Goal: Download file/media

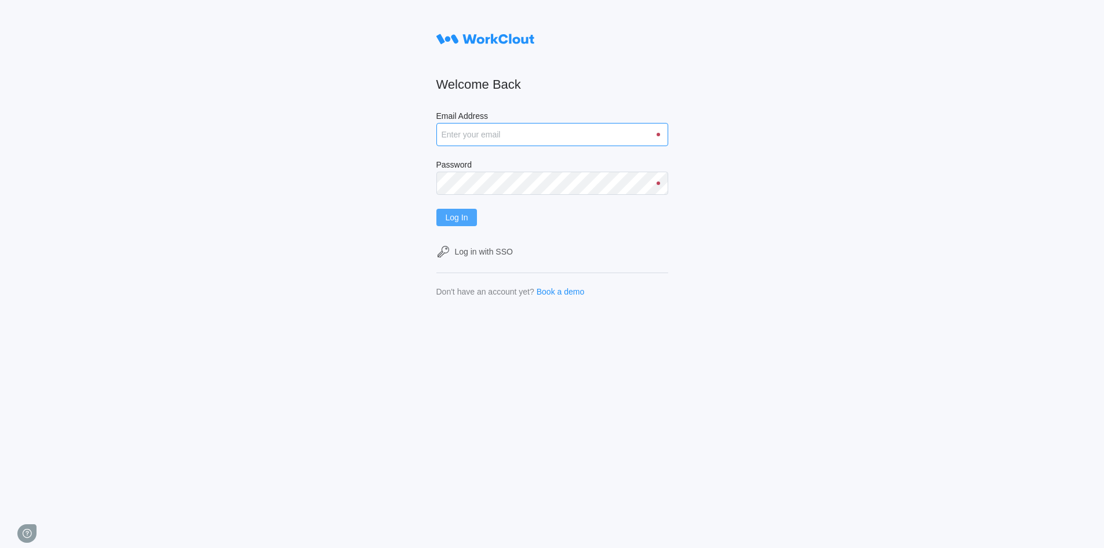
type input "rfetting@nationalmetalwares.com"
click at [468, 217] on span "Log In" at bounding box center [457, 217] width 23 height 8
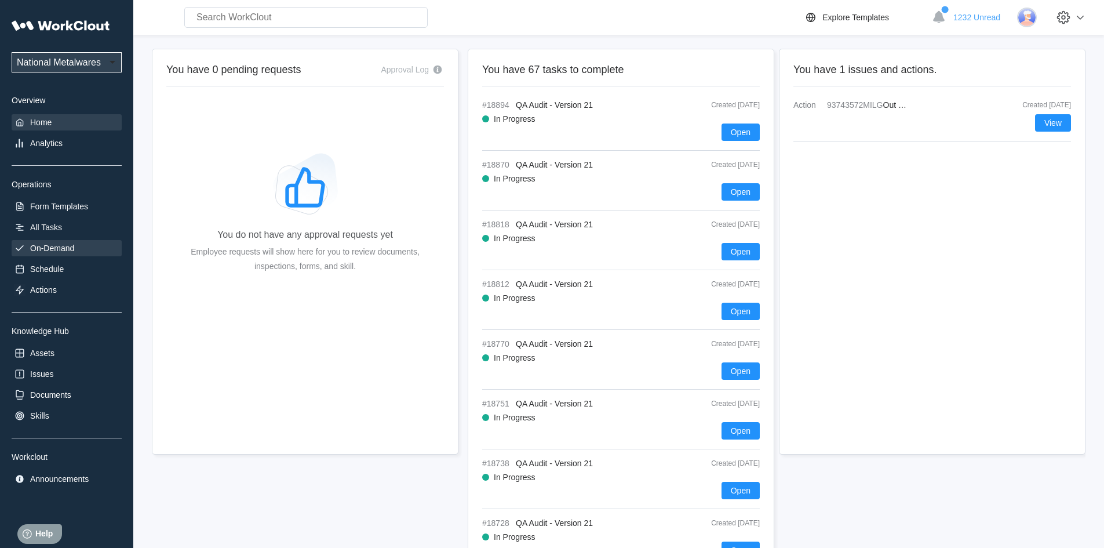
click at [61, 244] on div "On-Demand" at bounding box center [52, 248] width 44 height 9
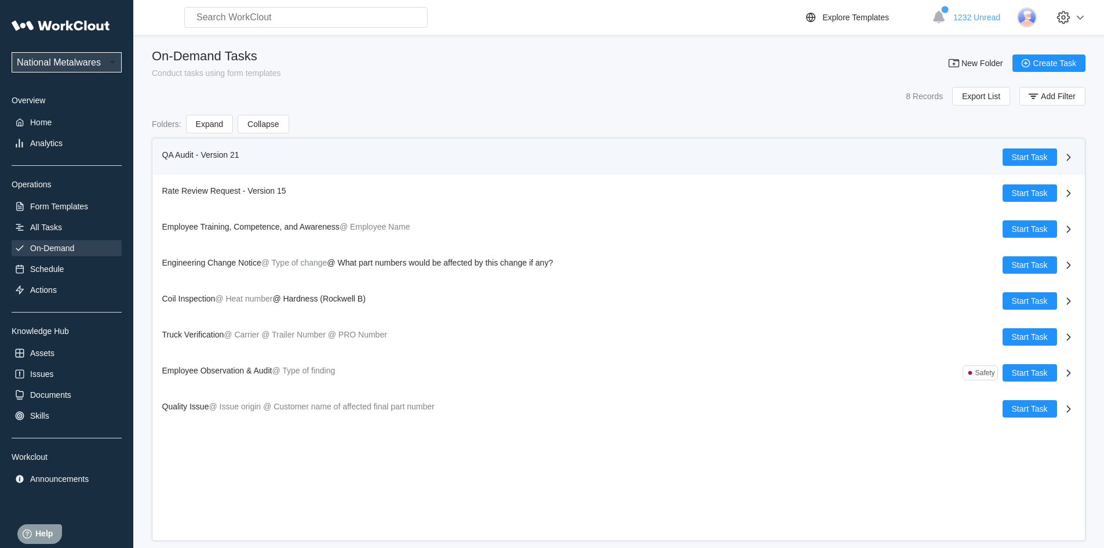
click at [175, 155] on span "QA Audit - Version 21" at bounding box center [200, 154] width 77 height 9
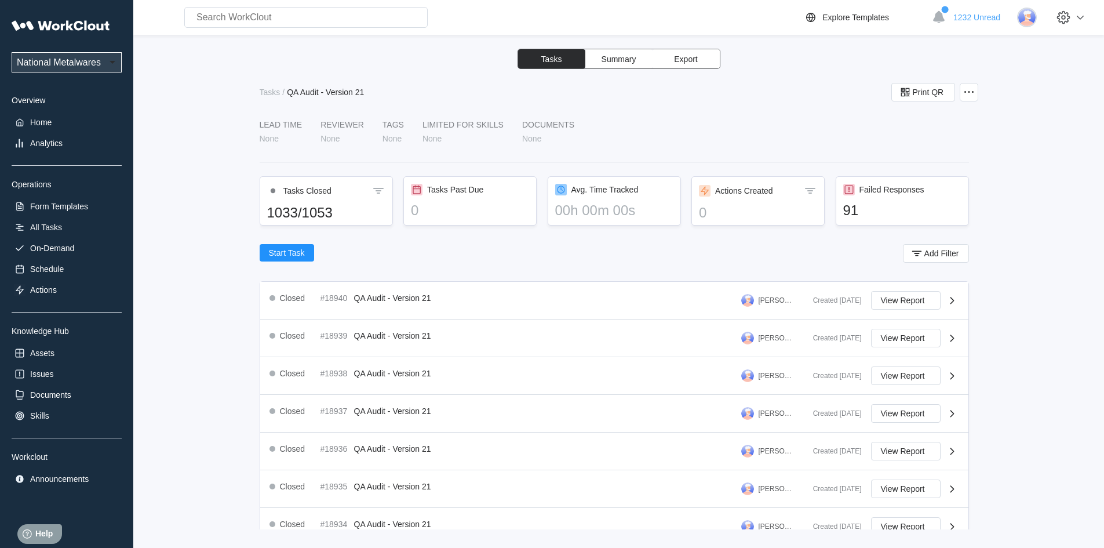
click at [703, 56] on button "Export" at bounding box center [686, 58] width 67 height 19
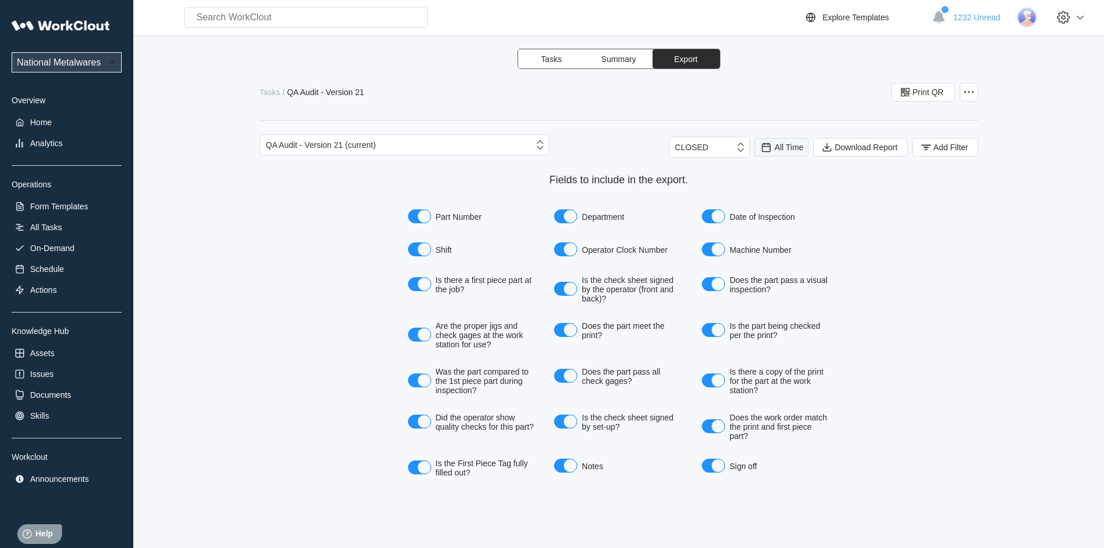
click at [782, 147] on span "All Time" at bounding box center [789, 147] width 29 height 9
click at [771, 185] on div "Last day" at bounding box center [766, 189] width 31 height 9
click at [933, 142] on button "Add Filter" at bounding box center [946, 147] width 66 height 19
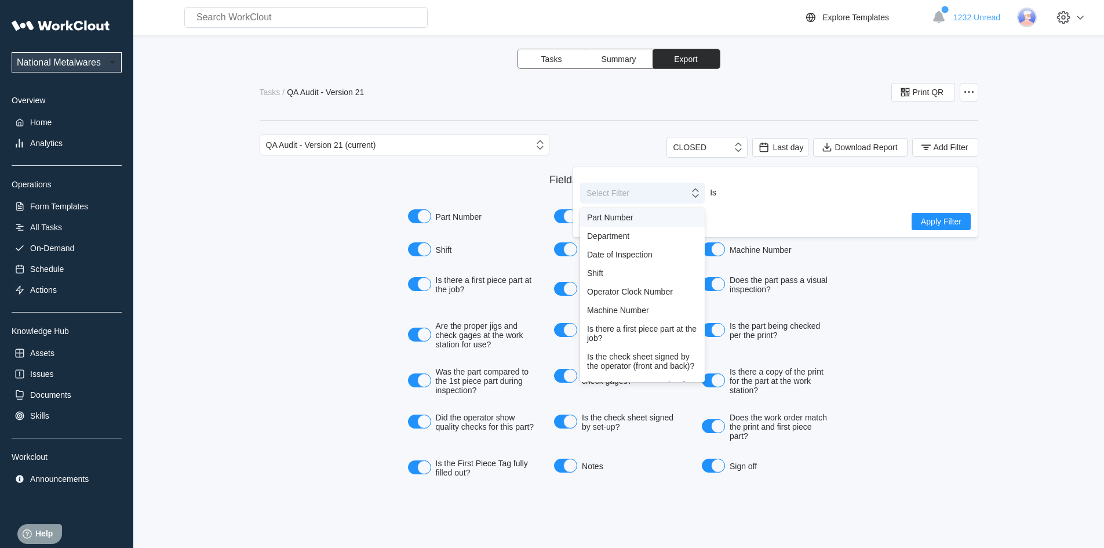
click at [695, 201] on div at bounding box center [696, 193] width 15 height 22
drag, startPoint x: 594, startPoint y: 268, endPoint x: 666, endPoint y: 264, distance: 72.0
click at [595, 269] on div "Shift" at bounding box center [642, 272] width 111 height 9
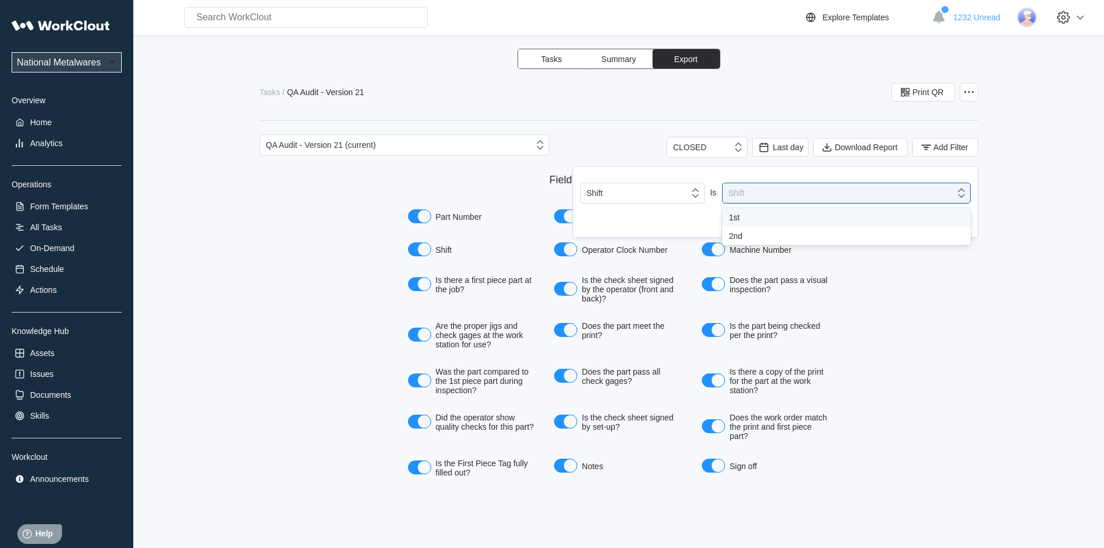
drag, startPoint x: 961, startPoint y: 195, endPoint x: 737, endPoint y: 205, distance: 224.6
click at [960, 194] on icon at bounding box center [961, 193] width 13 height 13
click at [733, 215] on div "1st" at bounding box center [846, 217] width 235 height 9
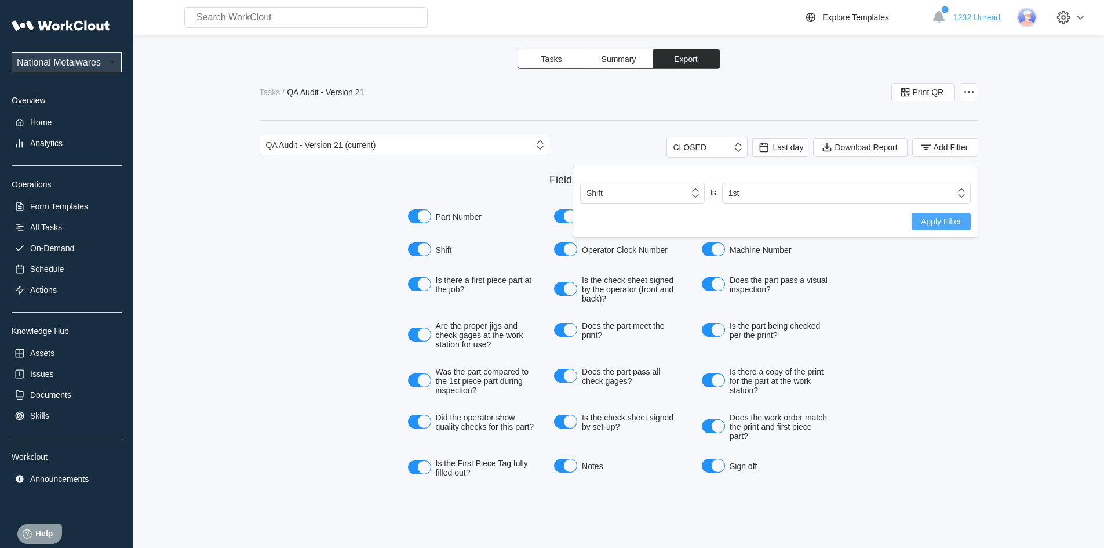
click at [939, 221] on span "Apply Filter" at bounding box center [941, 221] width 41 height 8
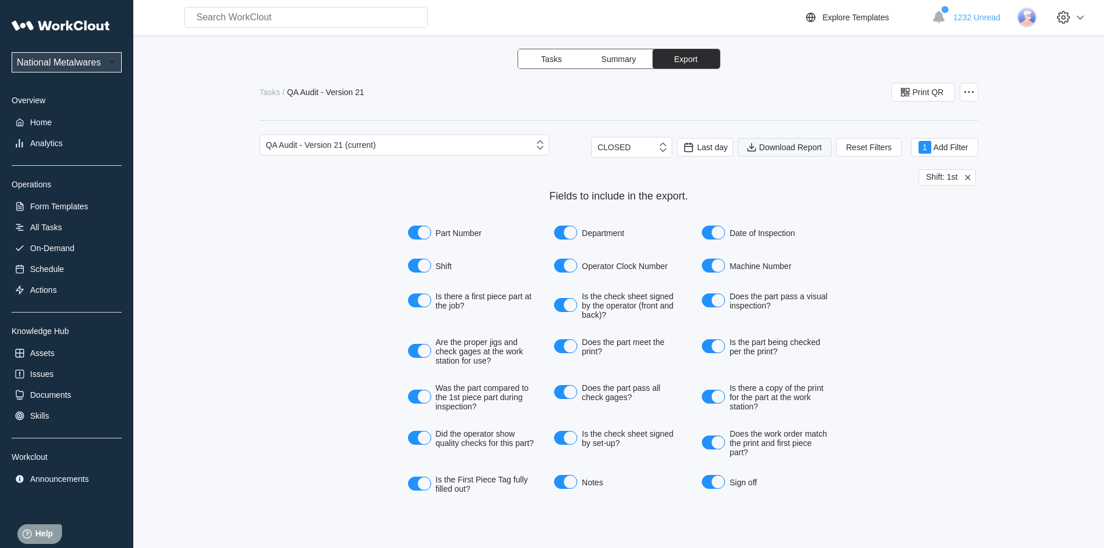
click at [794, 149] on span "Download Report" at bounding box center [791, 147] width 63 height 8
